Goal: Task Accomplishment & Management: Use online tool/utility

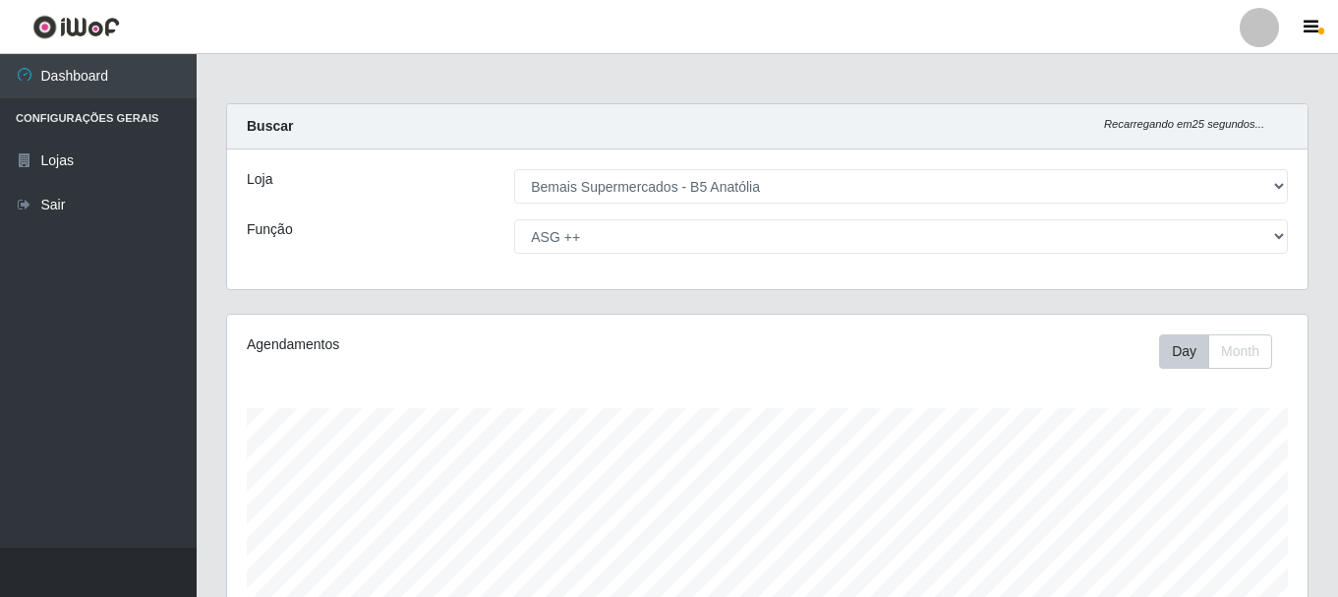
select select "405"
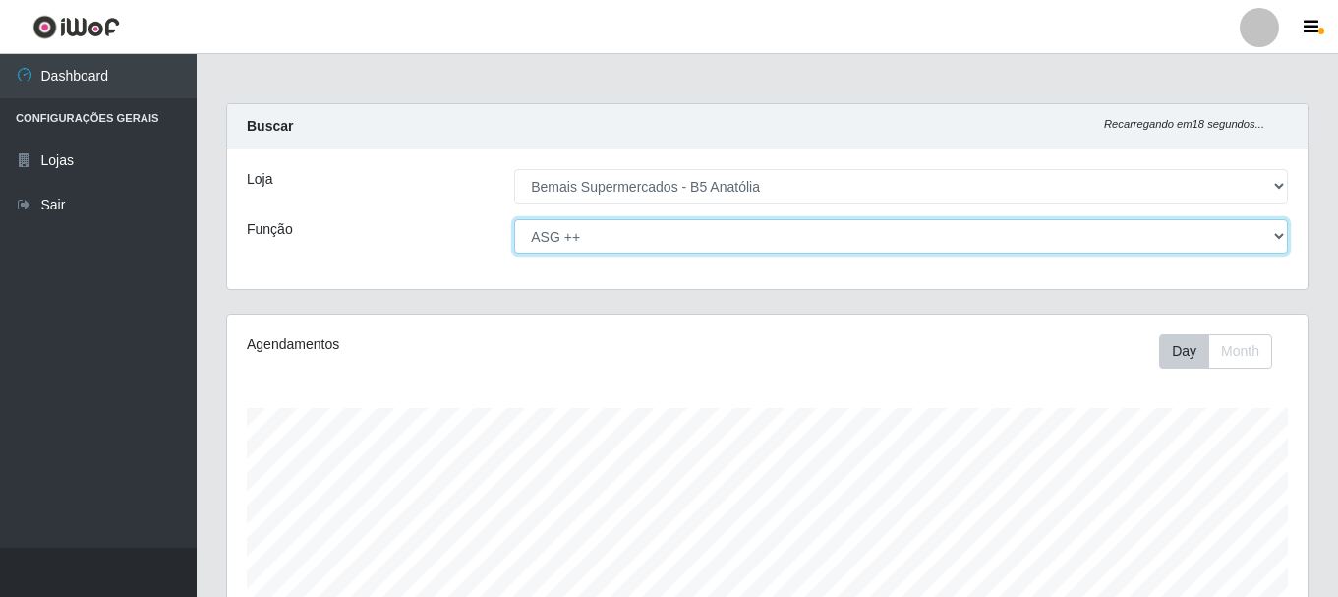
click at [621, 237] on select "[Selecione...] ASG ASG + ASG ++ Auxiliar de Estacionamento Auxiliar de Estacion…" at bounding box center [901, 236] width 774 height 34
select select "72"
click at [514, 219] on select "[Selecione...] ASG ASG + ASG ++ Auxiliar de Estacionamento Auxiliar de Estacion…" at bounding box center [901, 236] width 774 height 34
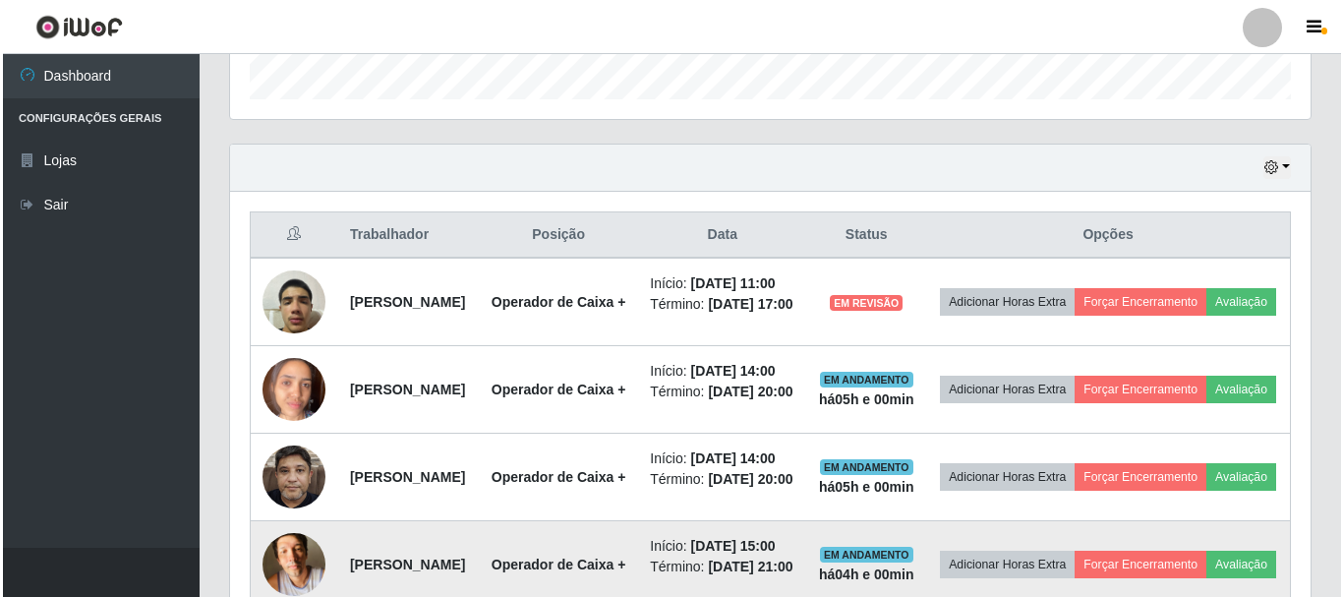
scroll to position [556, 0]
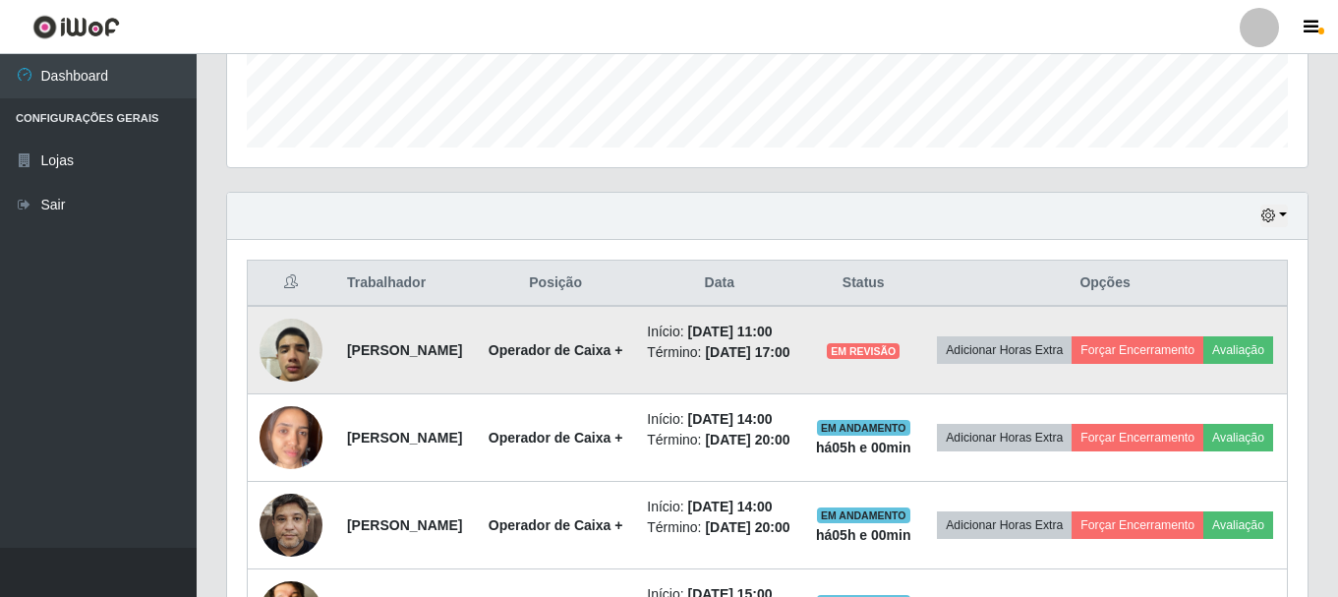
click at [283, 371] on img at bounding box center [291, 350] width 63 height 84
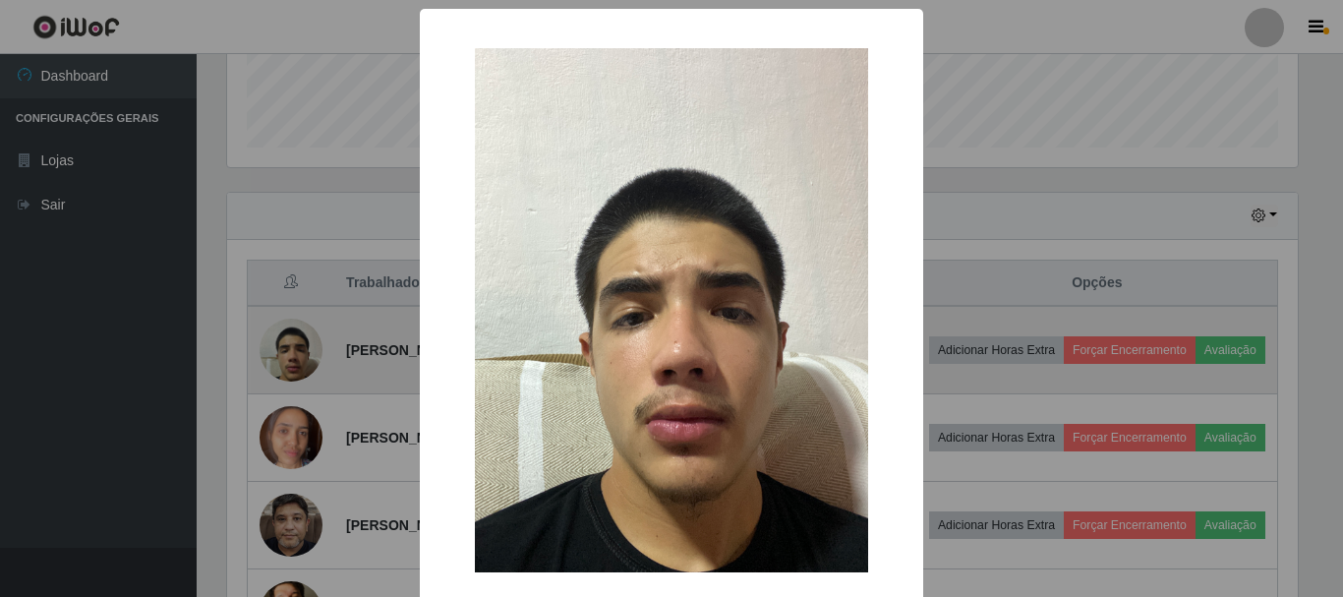
scroll to position [408, 1071]
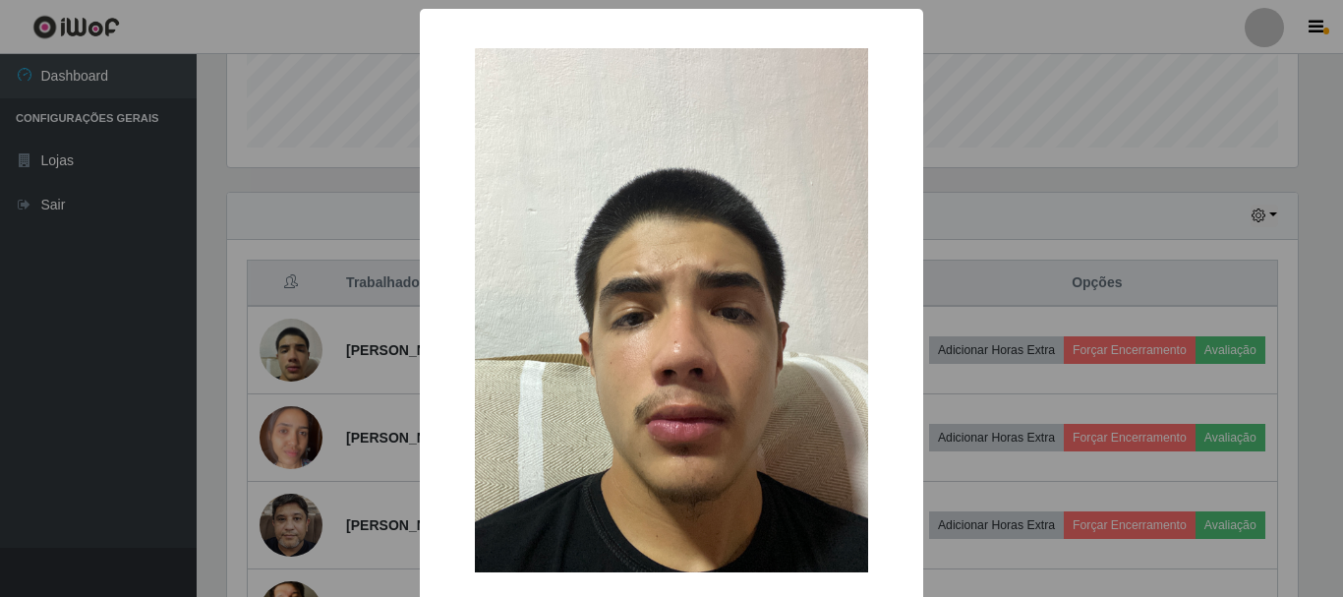
click at [752, 301] on img at bounding box center [671, 310] width 393 height 524
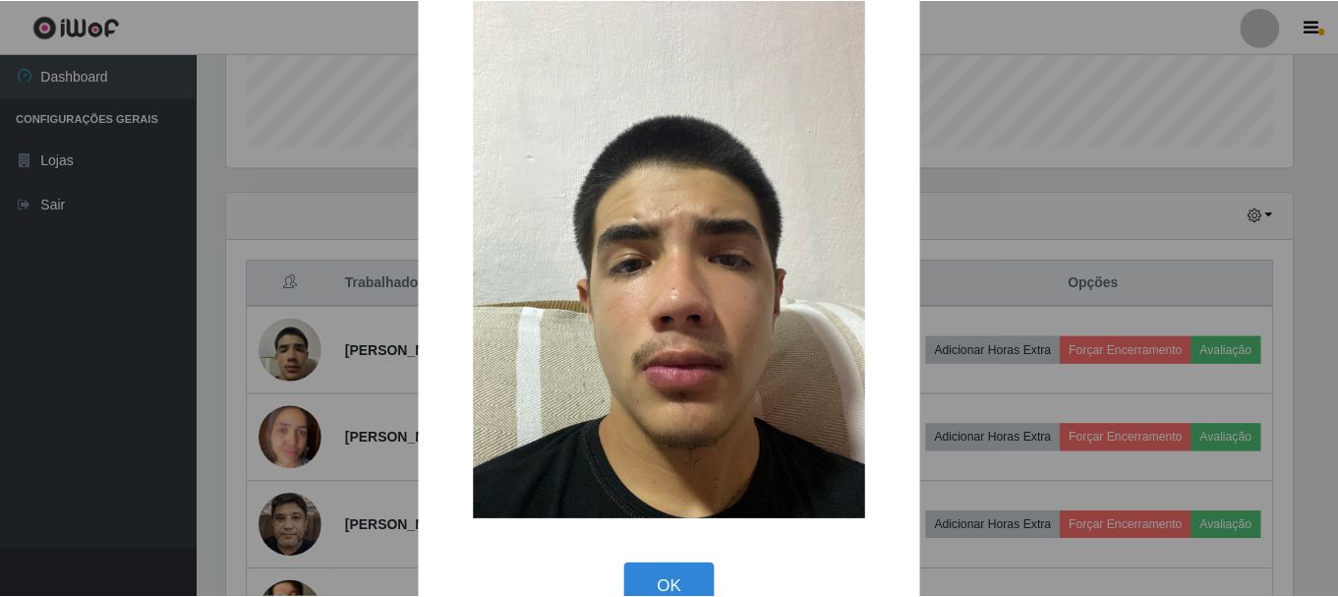
scroll to position [99, 0]
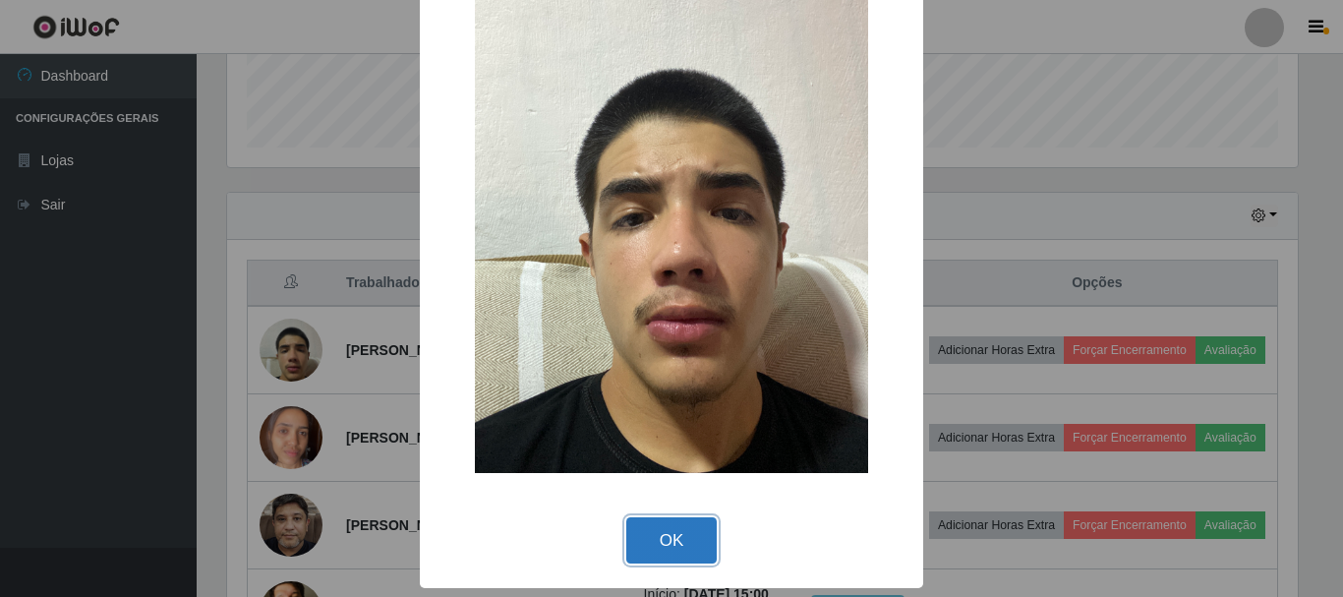
click at [691, 537] on button "OK" at bounding box center [671, 540] width 91 height 46
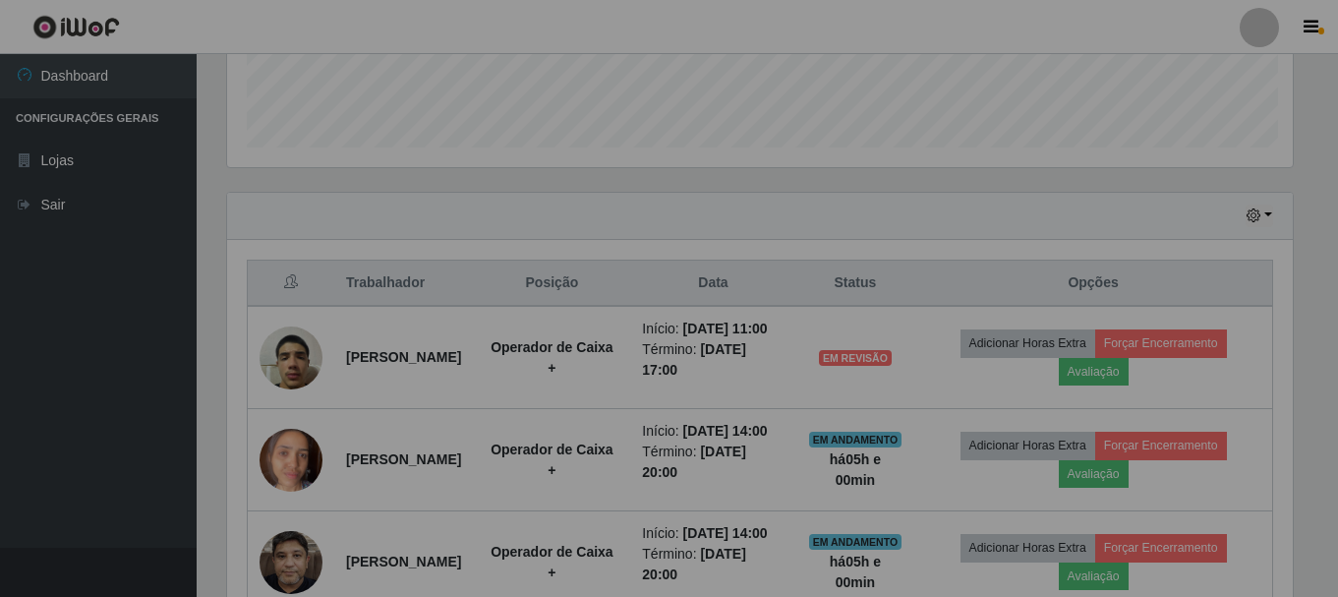
scroll to position [408, 1081]
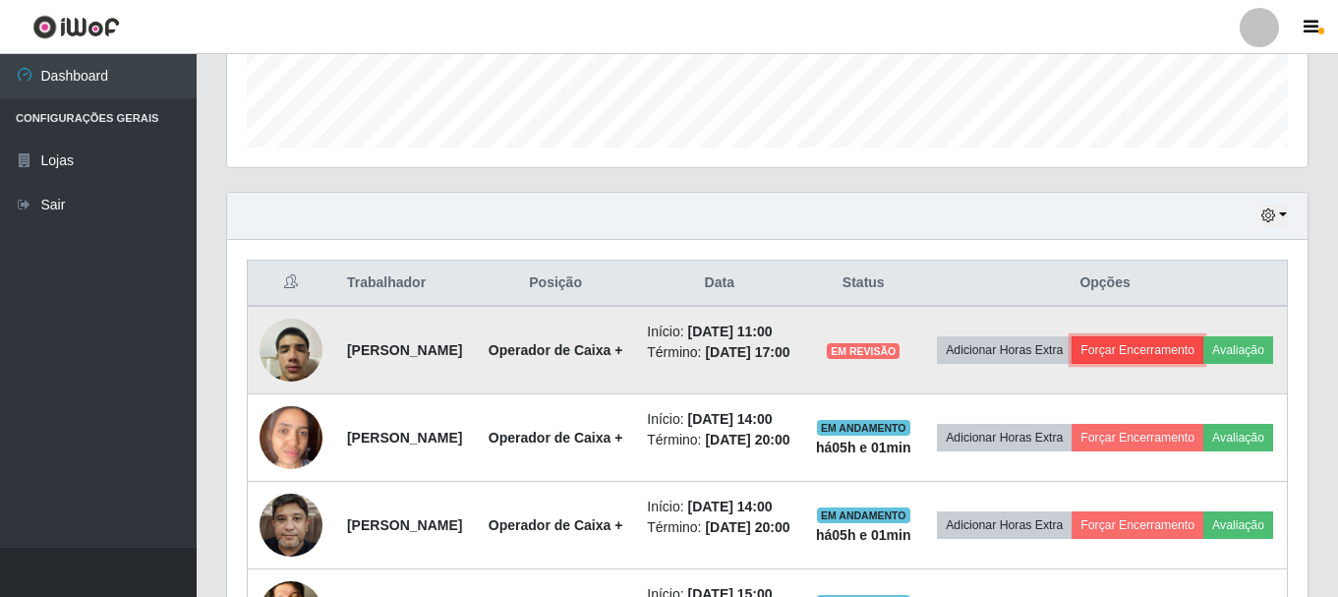
click at [1166, 347] on button "Forçar Encerramento" at bounding box center [1138, 350] width 132 height 28
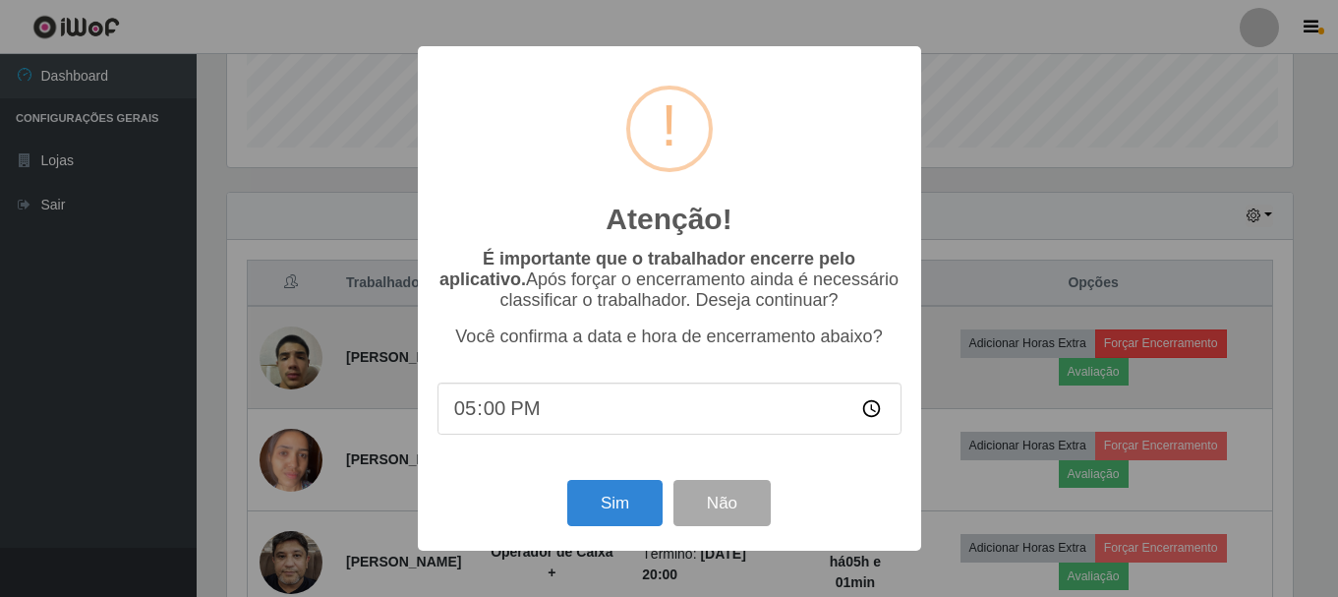
scroll to position [408, 1071]
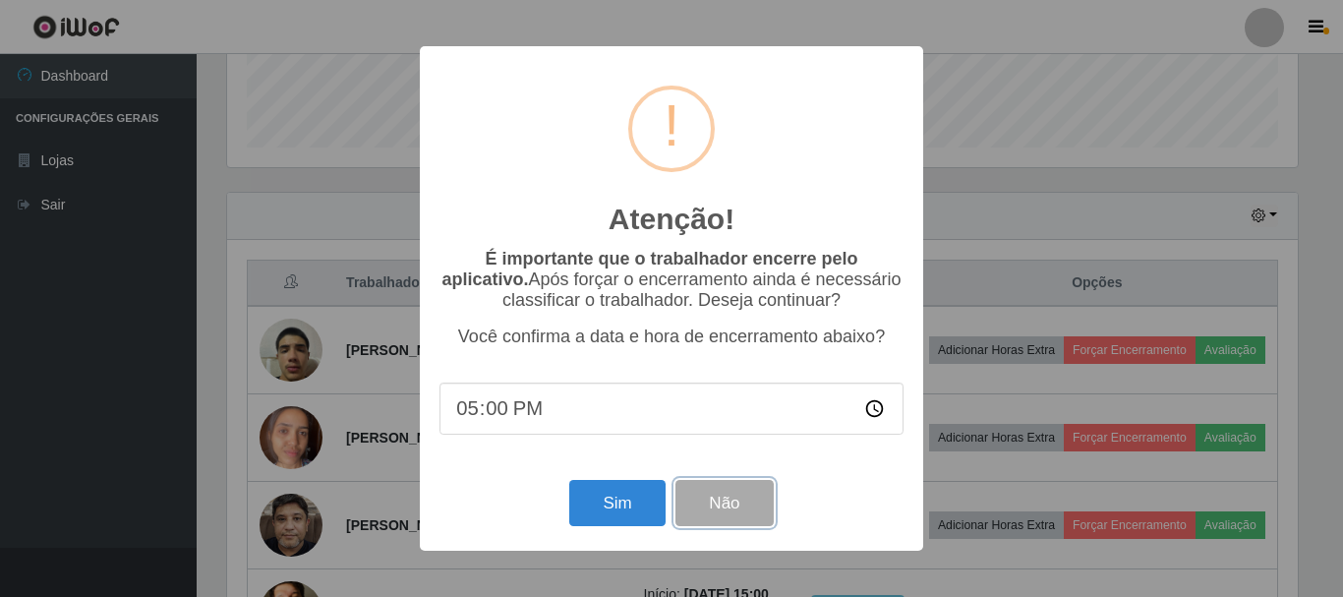
drag, startPoint x: 723, startPoint y: 519, endPoint x: 884, endPoint y: 490, distance: 163.9
click at [726, 519] on button "Não" at bounding box center [724, 503] width 97 height 46
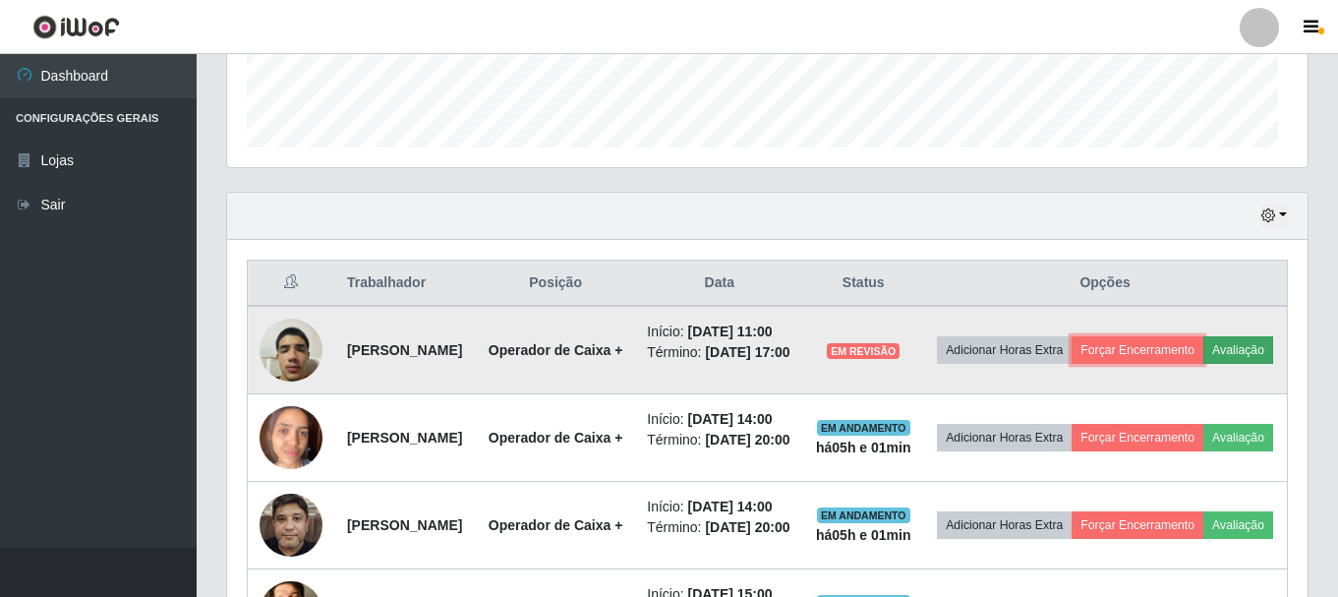
scroll to position [408, 1081]
click at [1204, 364] on button "Avaliação" at bounding box center [1239, 350] width 70 height 28
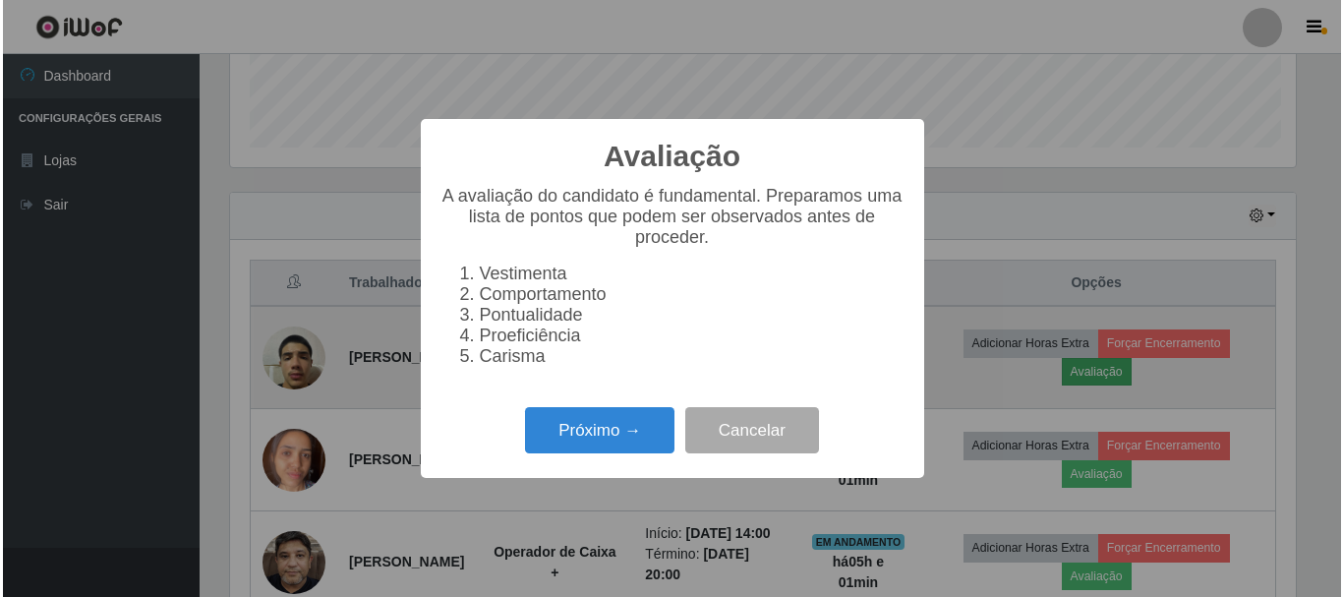
scroll to position [408, 1071]
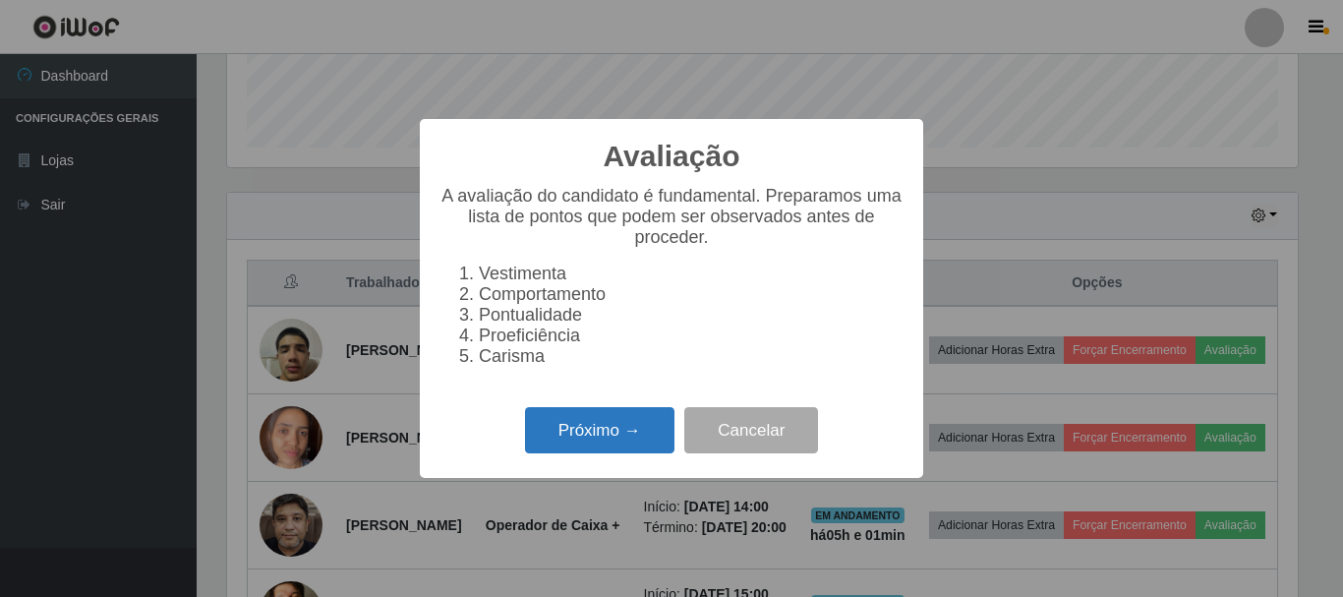
click at [601, 441] on button "Próximo →" at bounding box center [599, 430] width 149 height 46
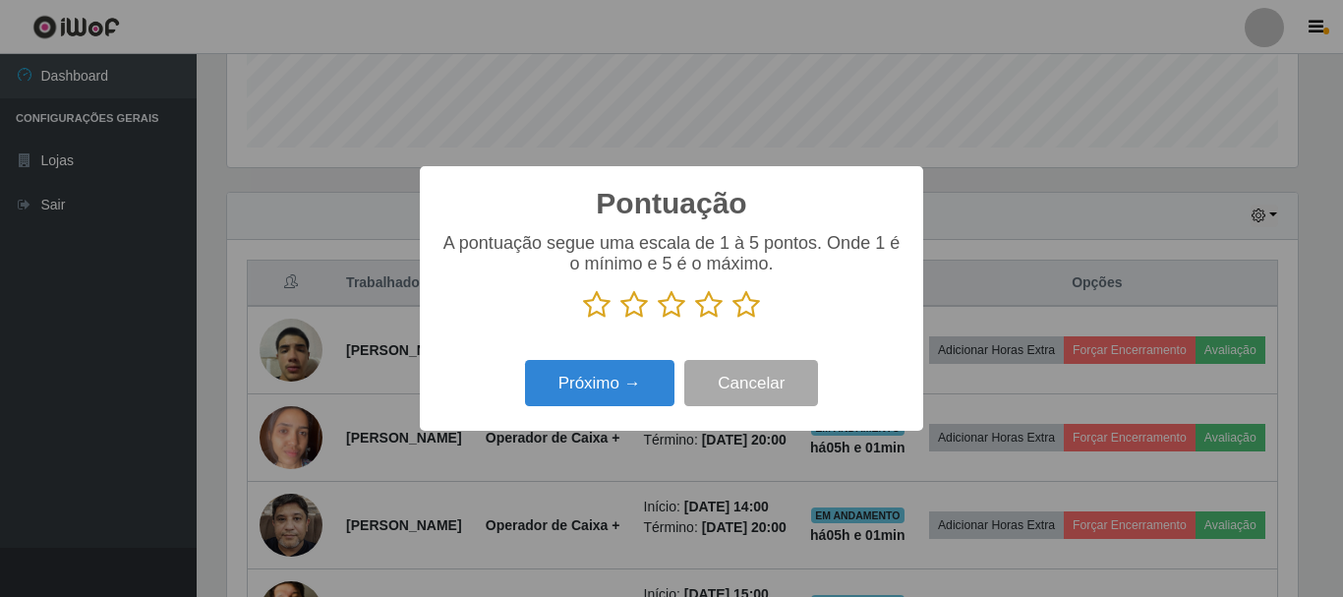
scroll to position [982855, 982192]
click at [746, 312] on icon at bounding box center [747, 304] width 28 height 29
click at [733, 320] on input "radio" at bounding box center [733, 320] width 0 height 0
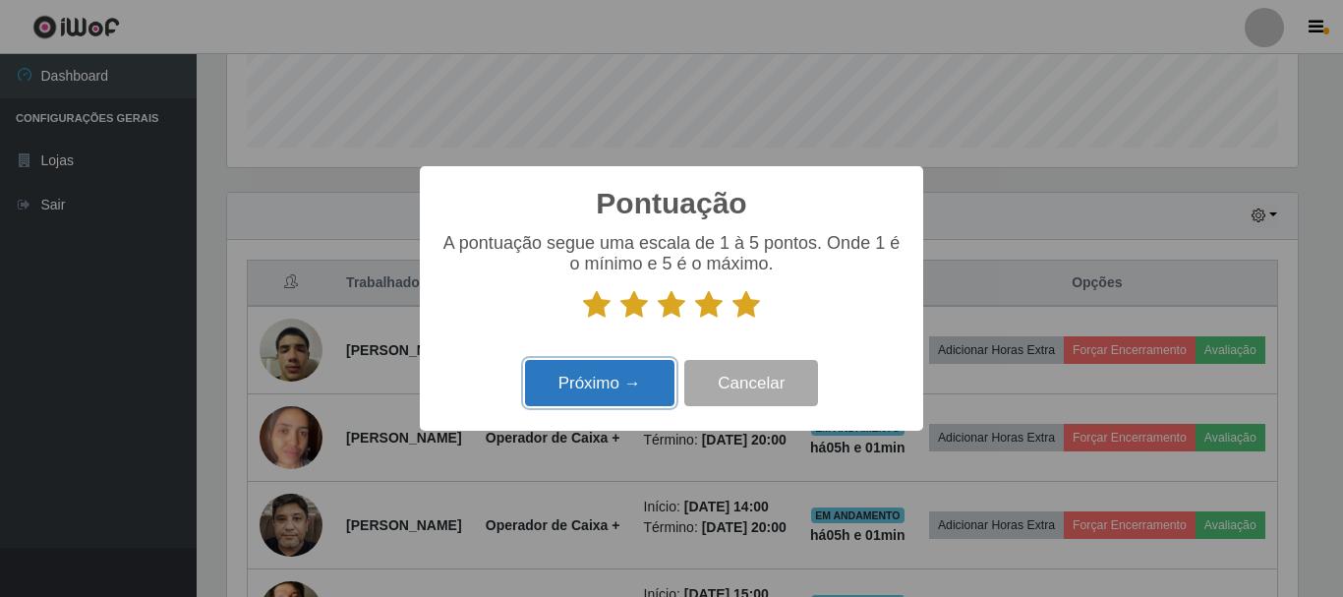
click at [641, 398] on button "Próximo →" at bounding box center [599, 383] width 149 height 46
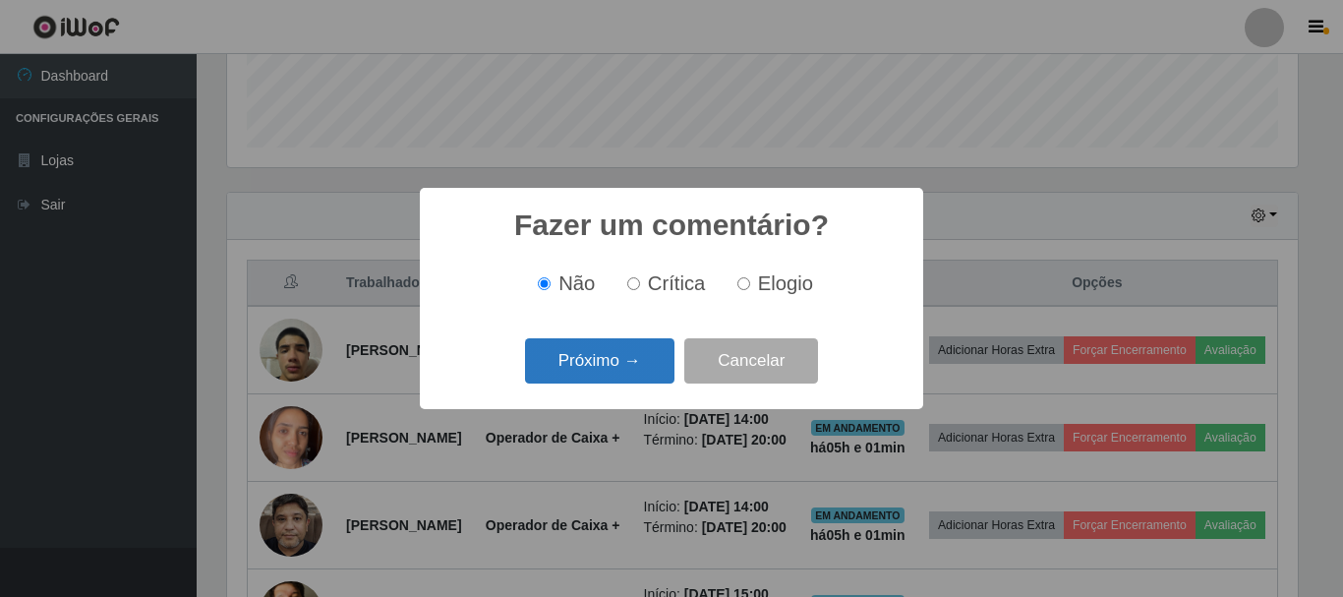
click at [650, 370] on button "Próximo →" at bounding box center [599, 361] width 149 height 46
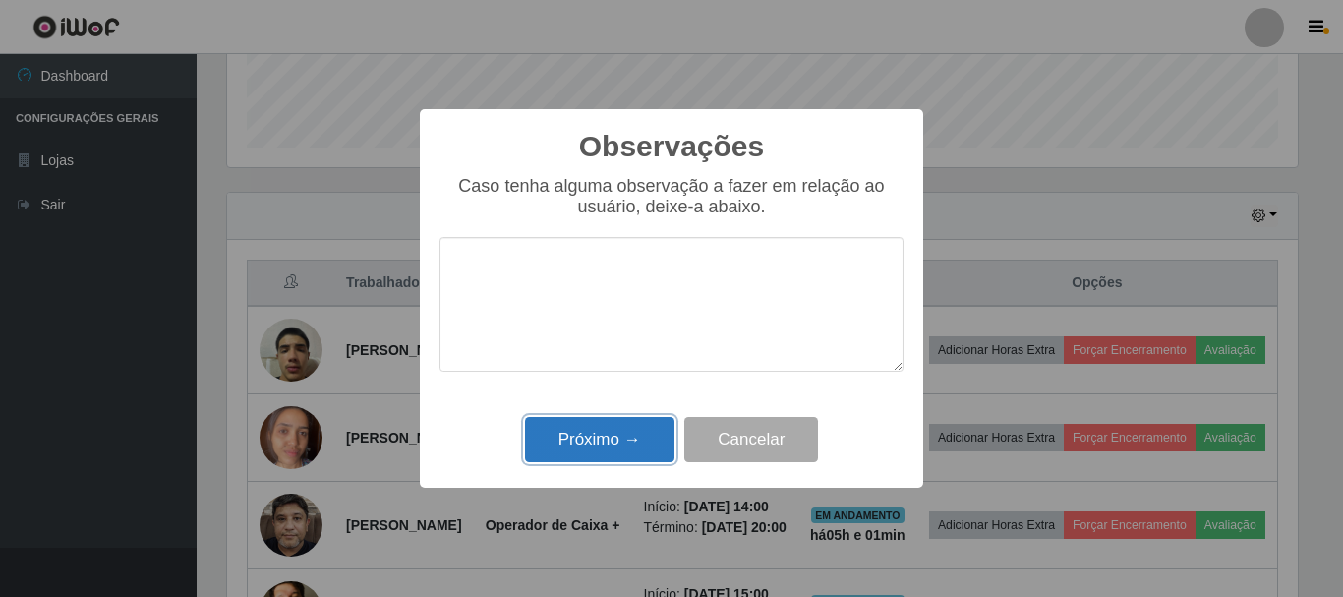
click at [635, 441] on button "Próximo →" at bounding box center [599, 440] width 149 height 46
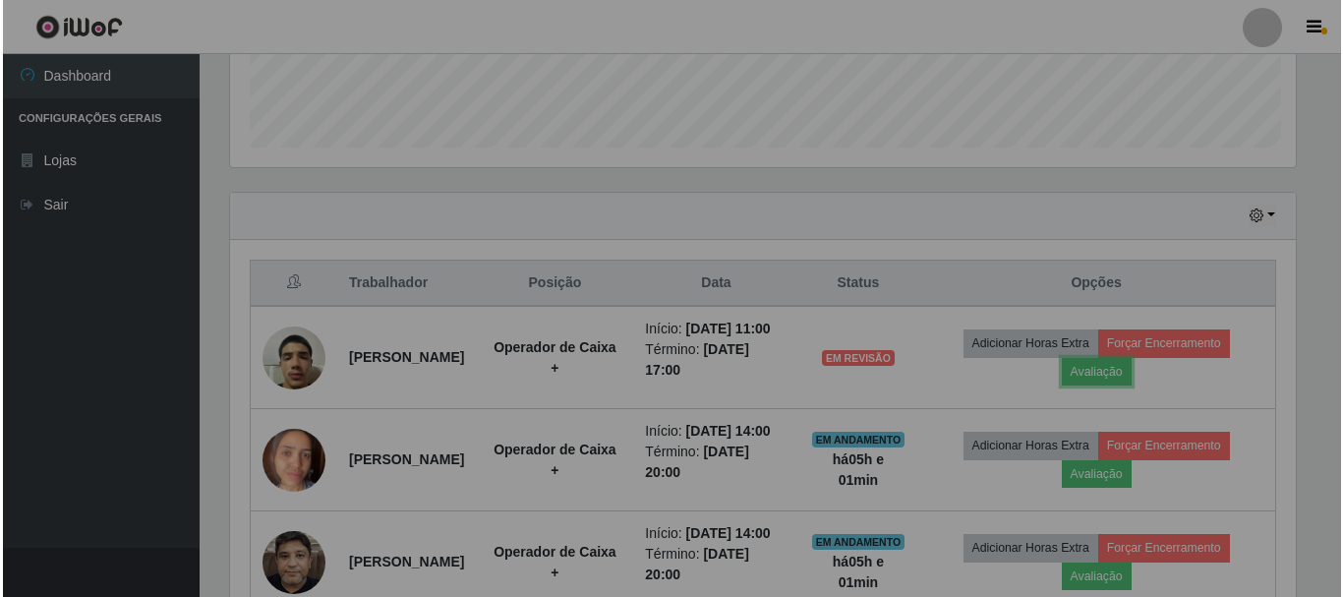
scroll to position [408, 1081]
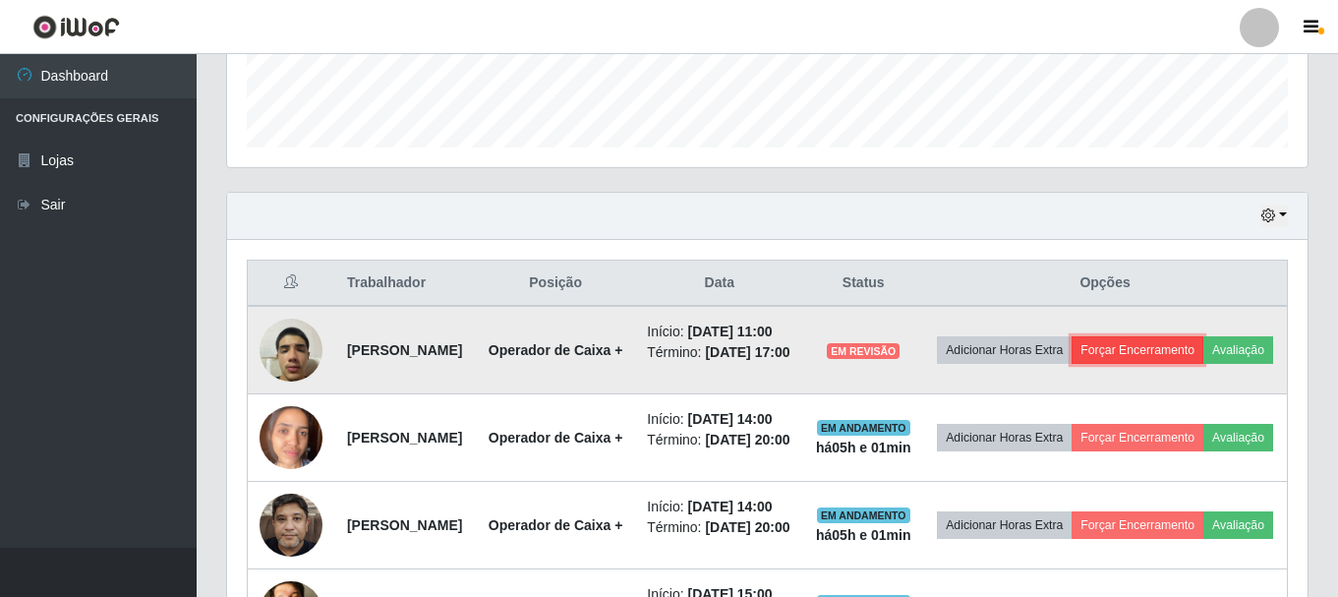
click at [1204, 353] on button "Forçar Encerramento" at bounding box center [1138, 350] width 132 height 28
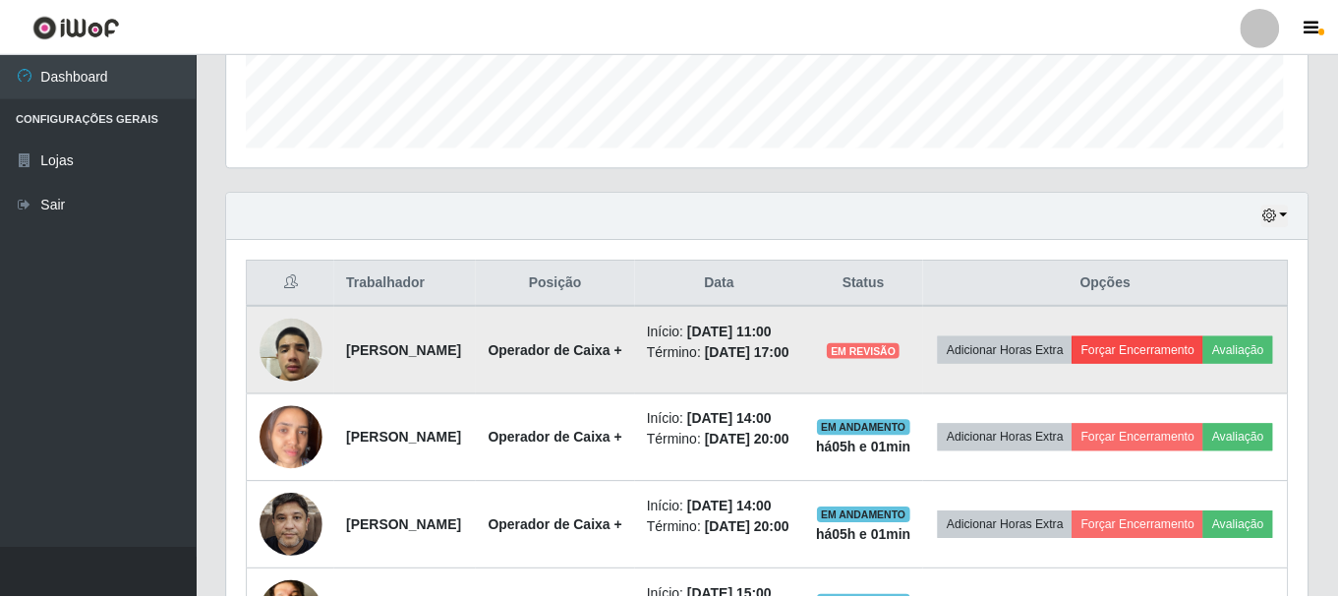
scroll to position [408, 1071]
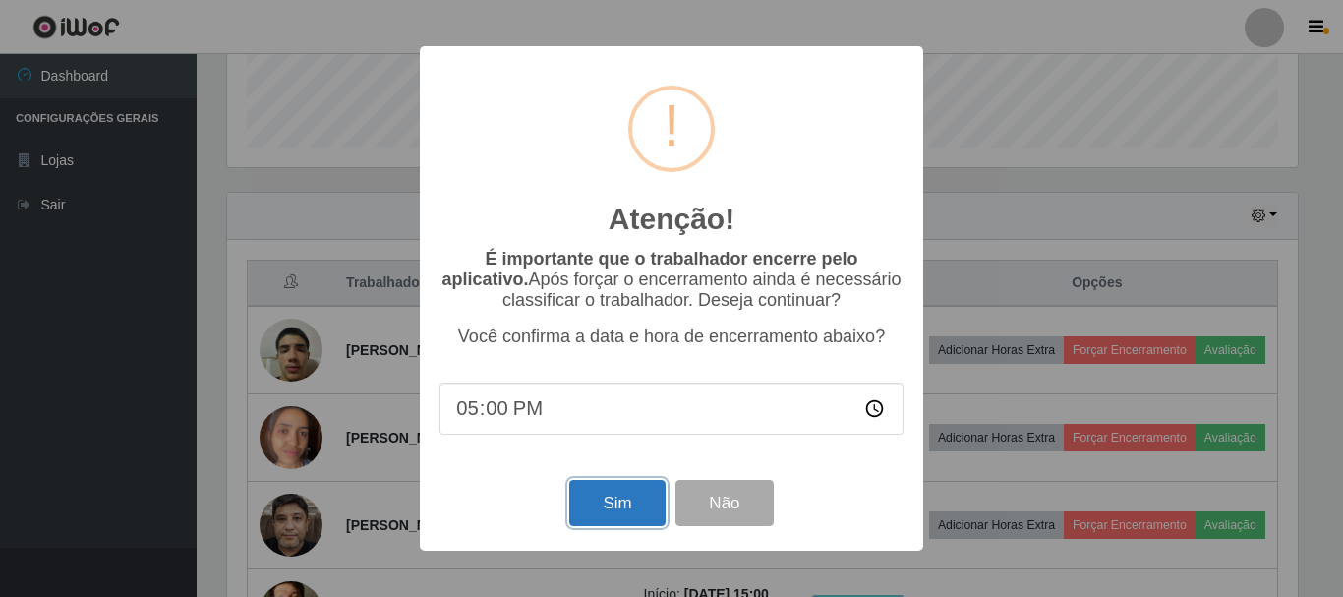
click at [644, 510] on button "Sim" at bounding box center [616, 503] width 95 height 46
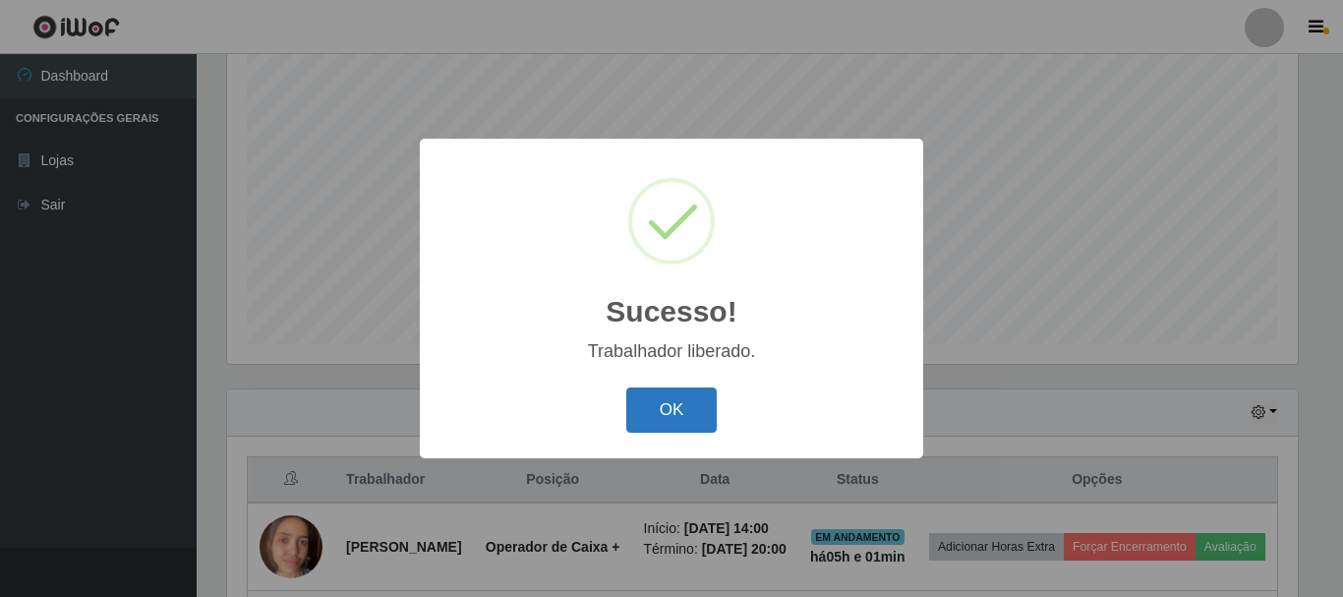
click at [701, 415] on button "OK" at bounding box center [671, 410] width 91 height 46
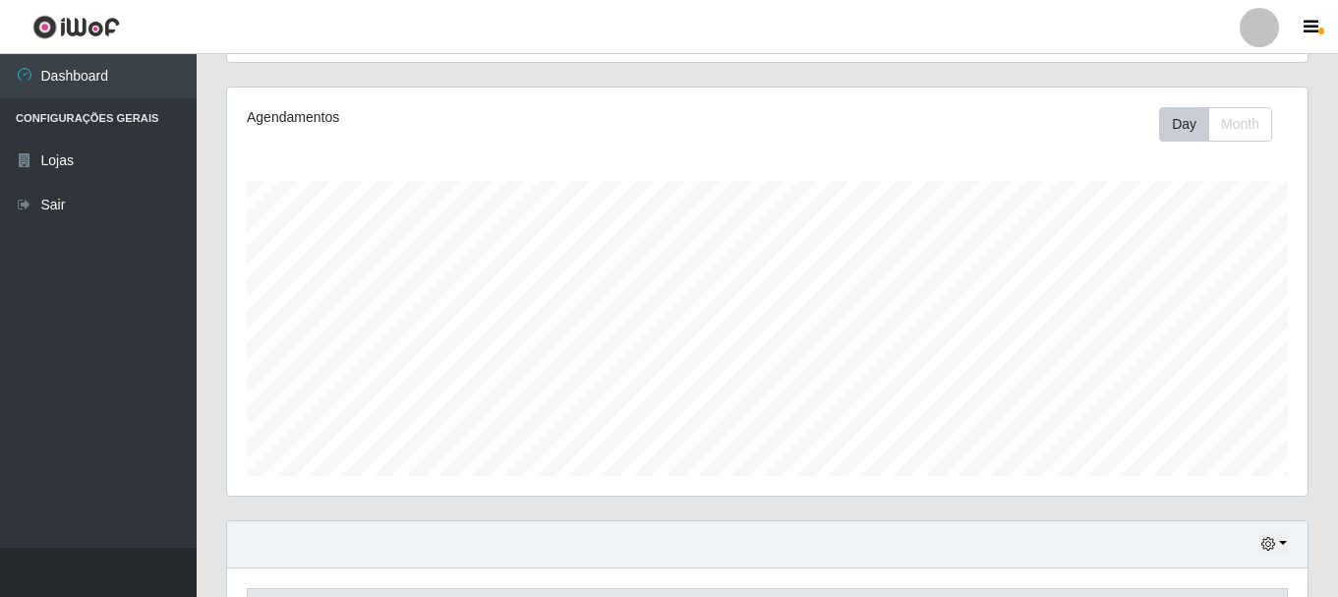
scroll to position [162, 0]
